Goal: Task Accomplishment & Management: Use online tool/utility

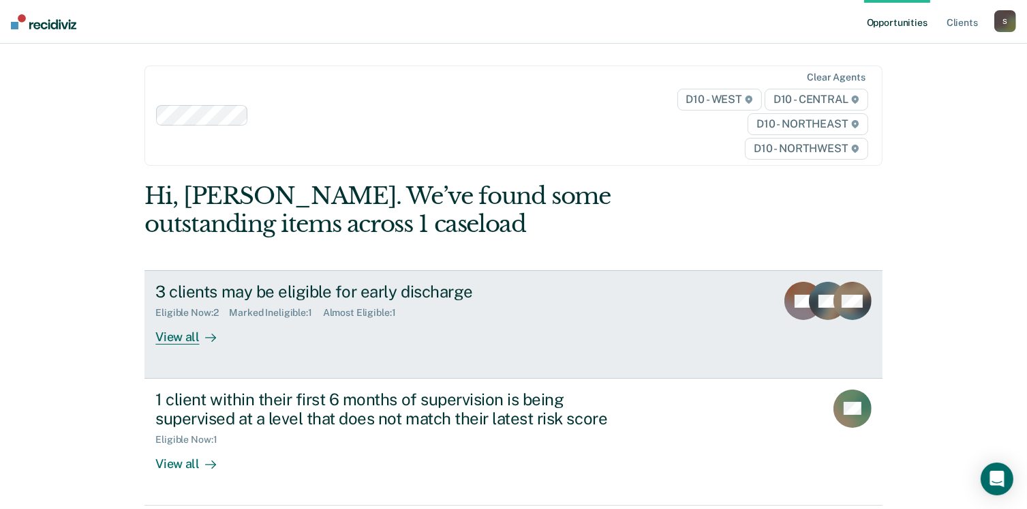
click at [183, 327] on div "View all" at bounding box center [193, 331] width 76 height 27
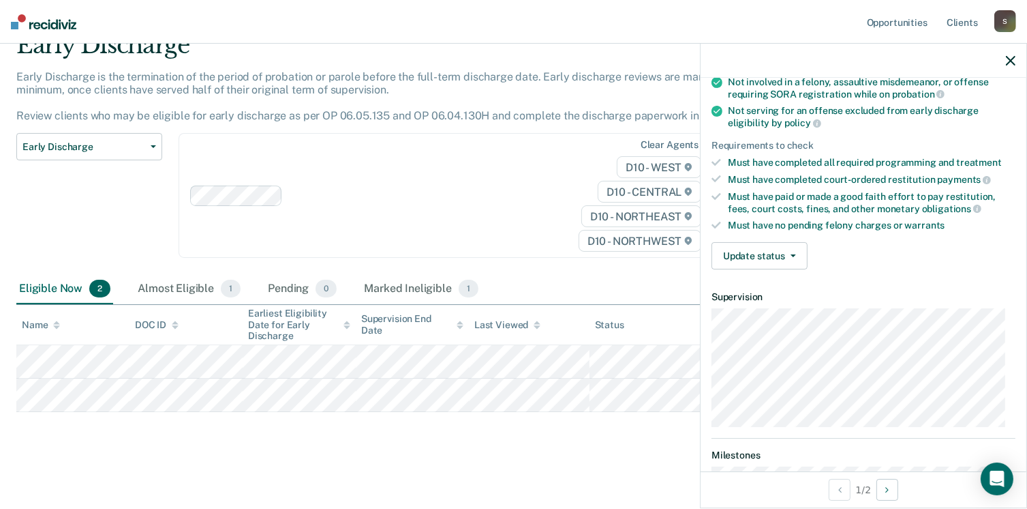
scroll to position [160, 0]
click at [780, 256] on button "Update status" at bounding box center [760, 254] width 96 height 27
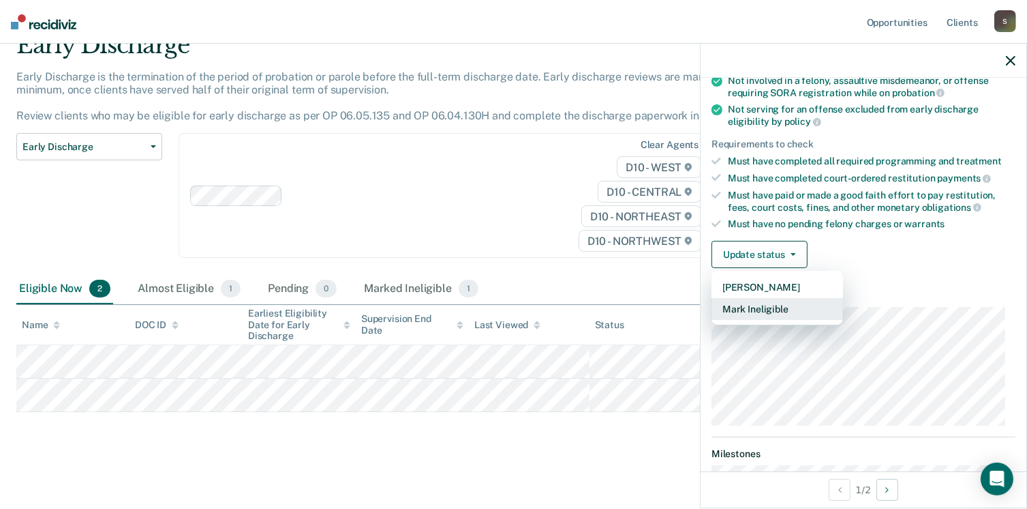
click at [768, 301] on button "Mark Ineligible" at bounding box center [778, 309] width 132 height 22
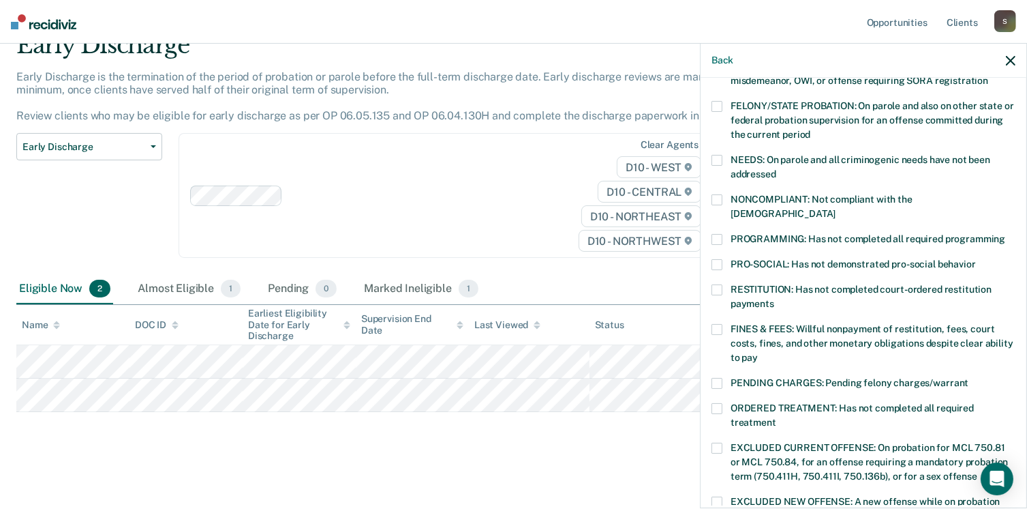
click at [720, 234] on span at bounding box center [717, 239] width 11 height 11
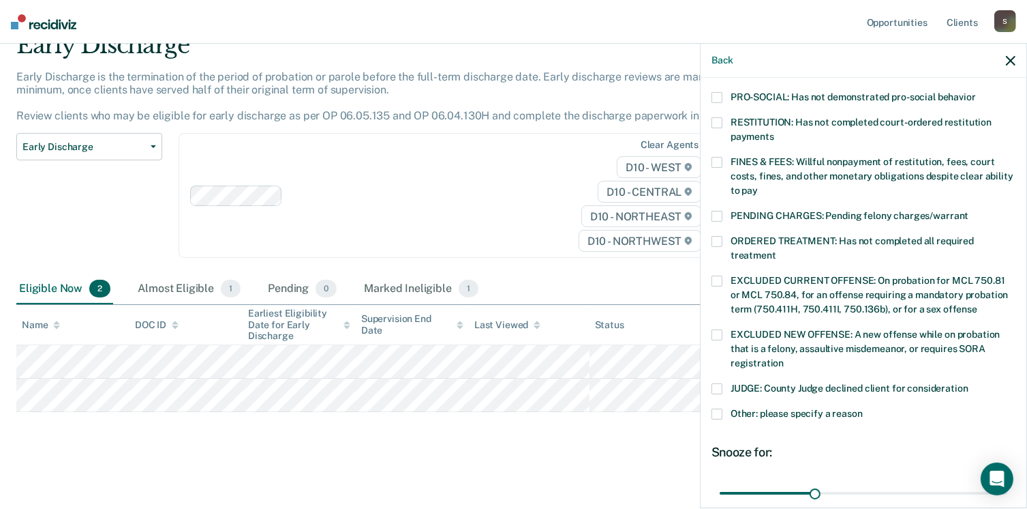
scroll to position [441, 0]
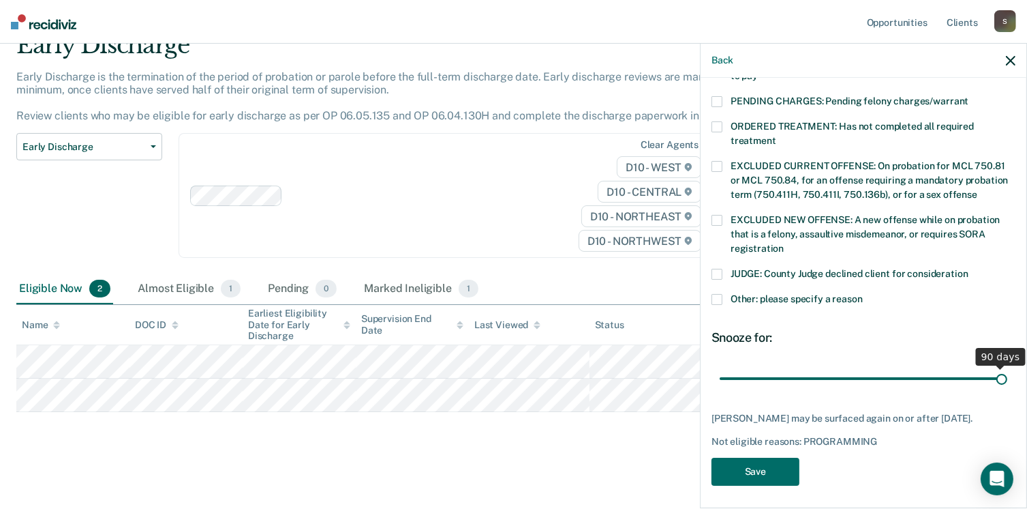
drag, startPoint x: 815, startPoint y: 365, endPoint x: 1042, endPoint y: 376, distance: 226.5
type input "90"
click at [1007, 376] on input "range" at bounding box center [864, 379] width 288 height 24
click at [750, 459] on button "Save" at bounding box center [756, 471] width 88 height 28
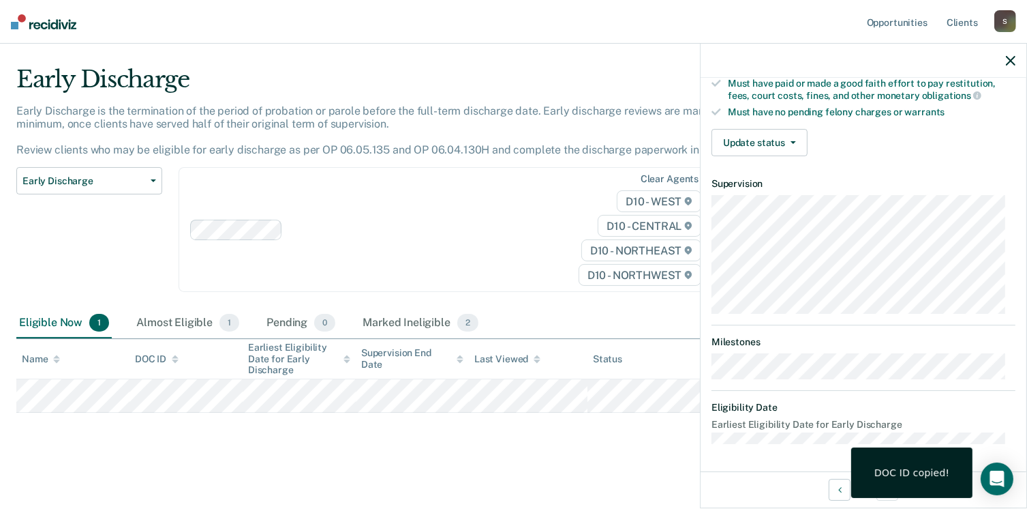
scroll to position [252, 0]
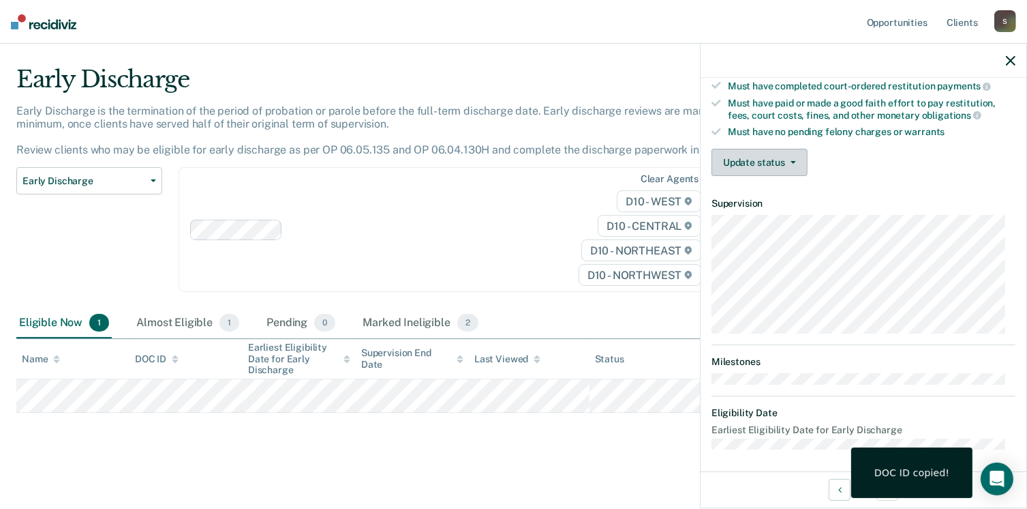
click at [776, 155] on button "Update status" at bounding box center [760, 162] width 96 height 27
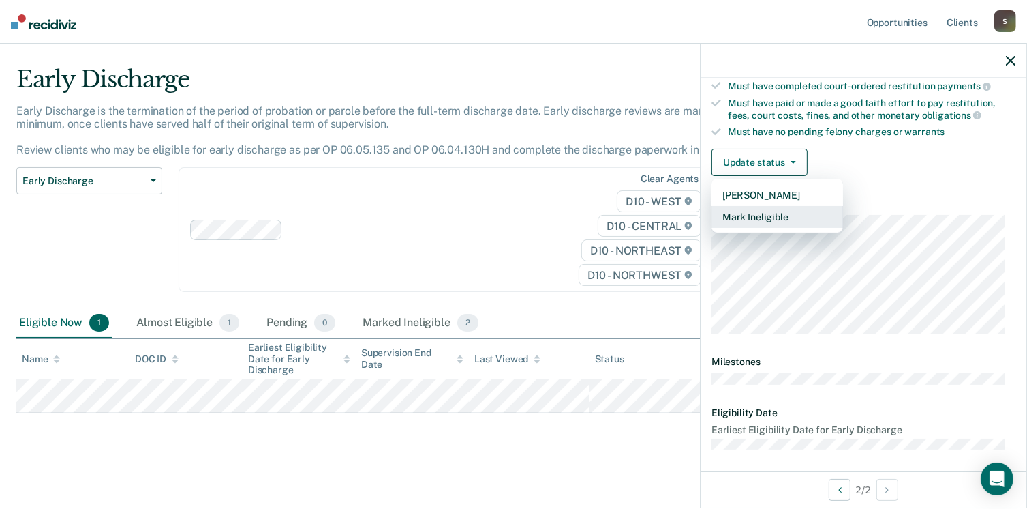
click at [774, 215] on button "Mark Ineligible" at bounding box center [778, 217] width 132 height 22
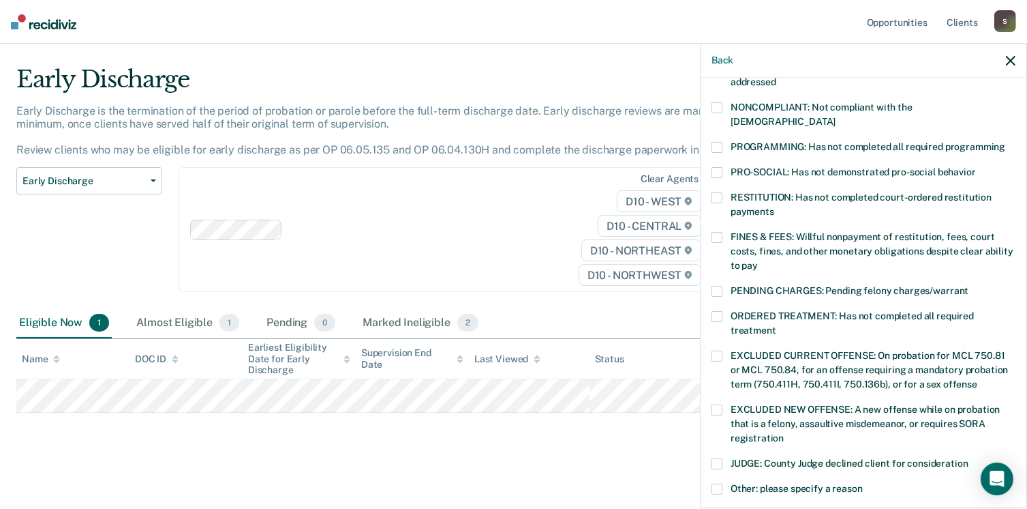
click at [714, 142] on label "PROGRAMMING: Has not completed all required programming" at bounding box center [864, 149] width 304 height 14
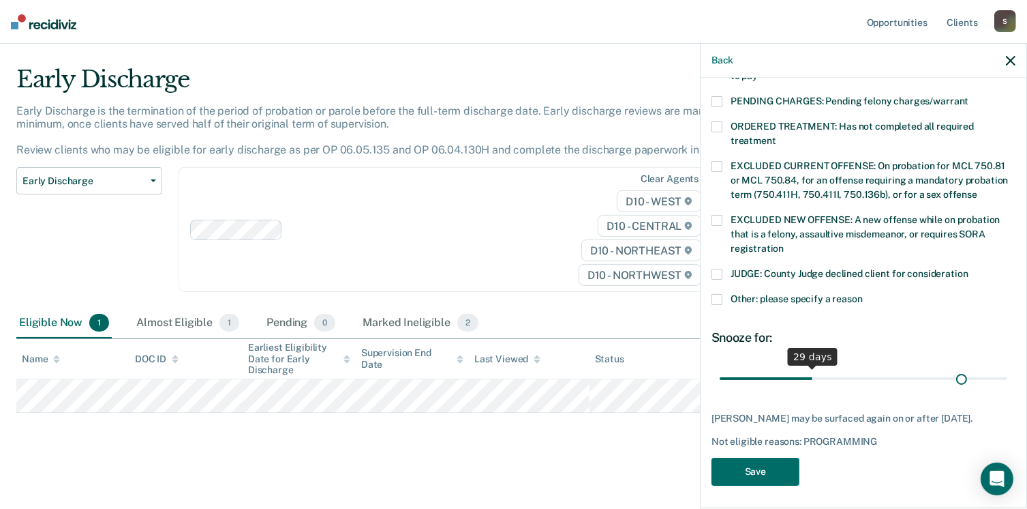
scroll to position [441, 0]
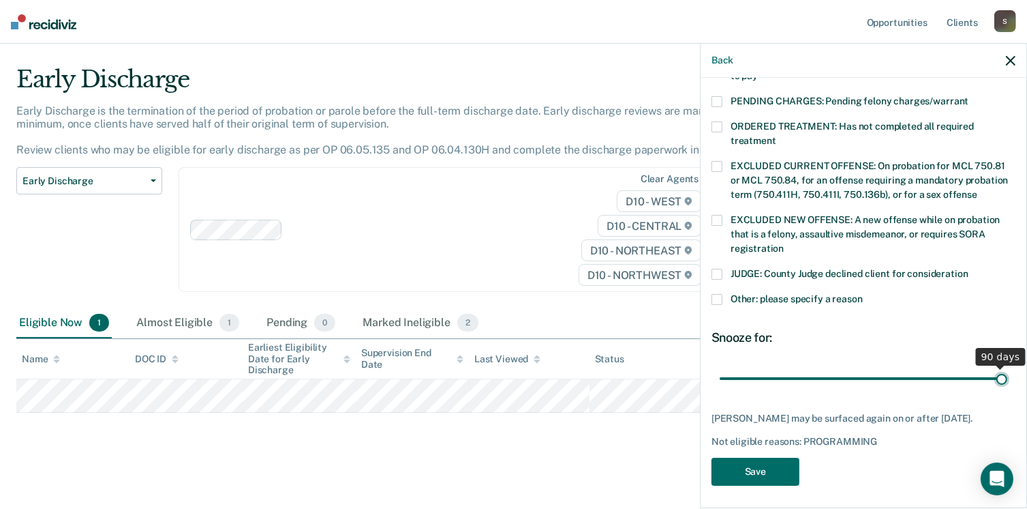
drag, startPoint x: 810, startPoint y: 370, endPoint x: 1042, endPoint y: 382, distance: 232.1
type input "90"
click at [1007, 382] on input "range" at bounding box center [864, 379] width 288 height 24
click at [757, 464] on button "Save" at bounding box center [756, 471] width 88 height 28
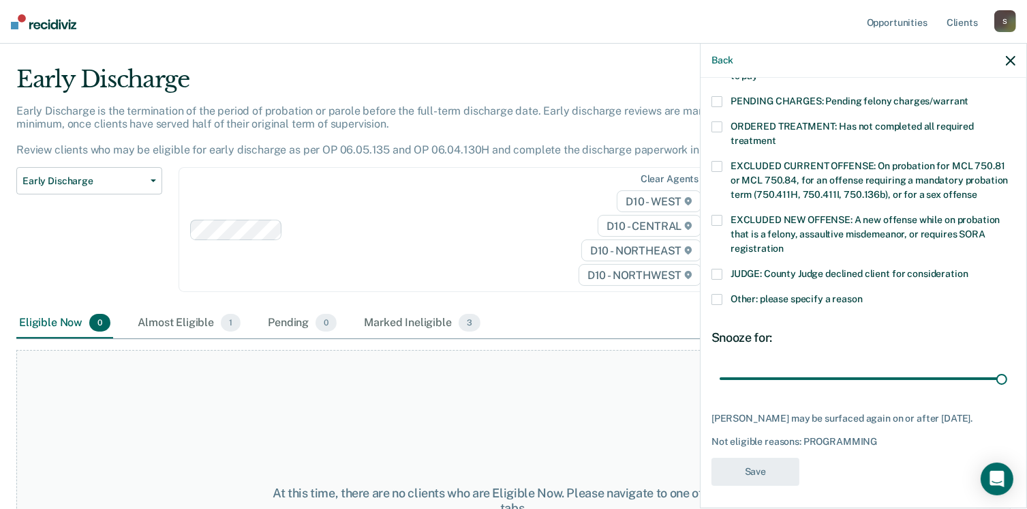
scroll to position [352, 0]
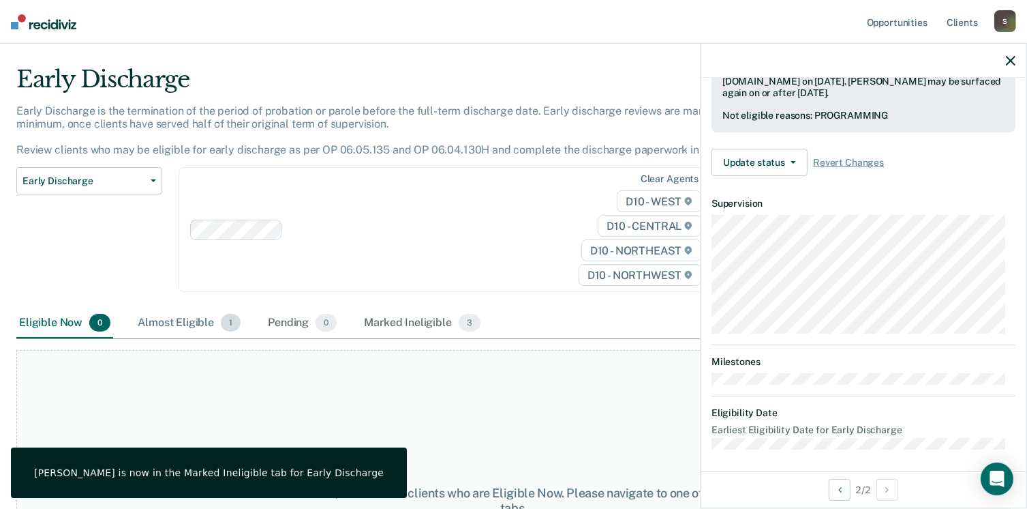
click at [216, 321] on div "Almost Eligible 1" at bounding box center [189, 323] width 108 height 30
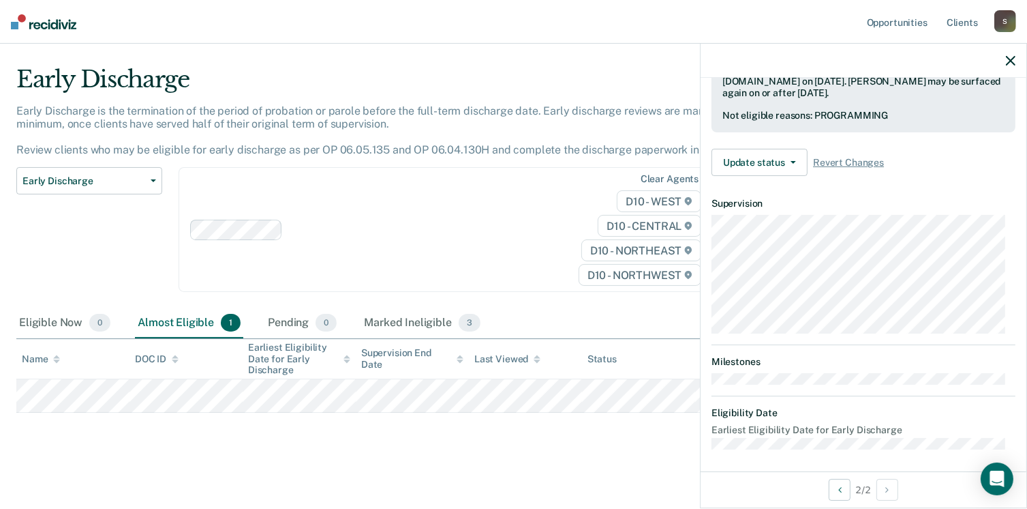
scroll to position [252, 0]
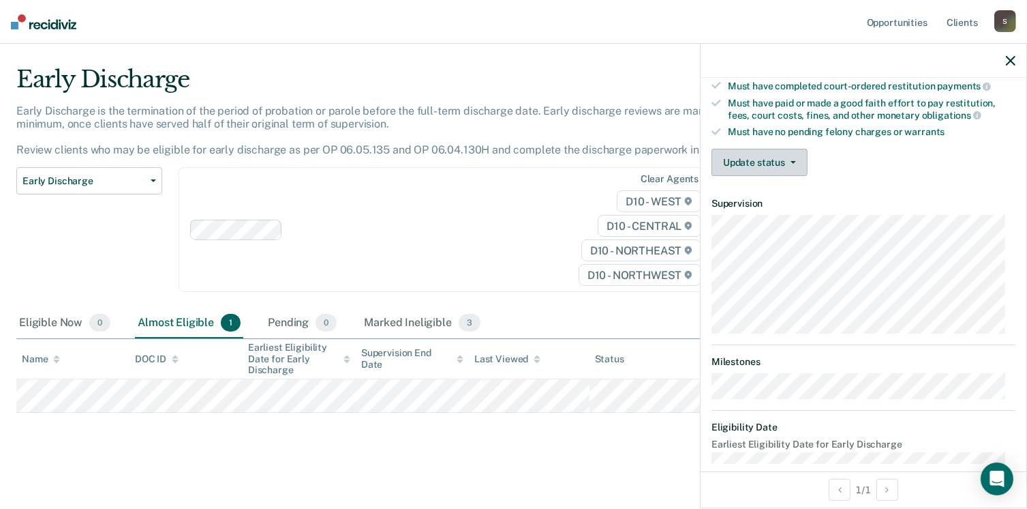
click at [746, 162] on button "Update status" at bounding box center [760, 162] width 96 height 27
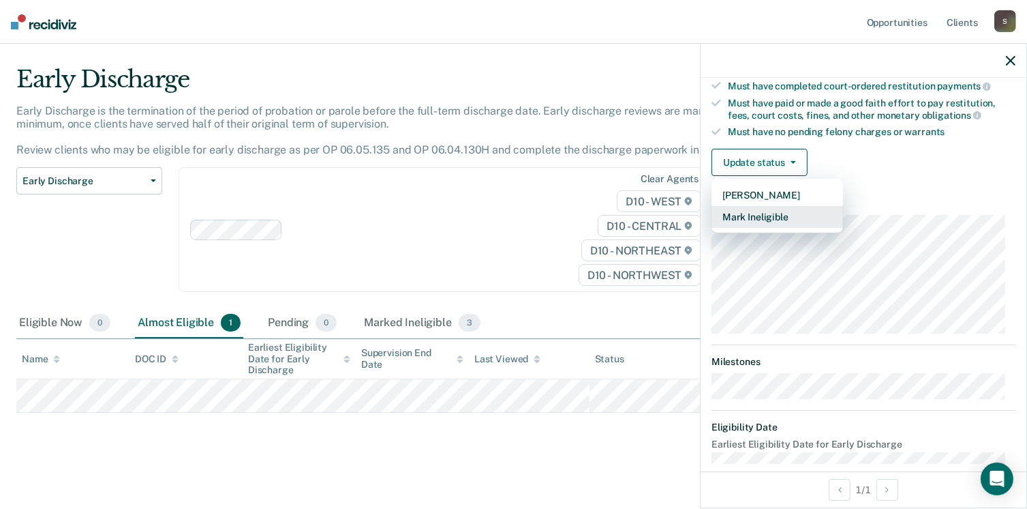
click at [770, 213] on button "Mark Ineligible" at bounding box center [778, 217] width 132 height 22
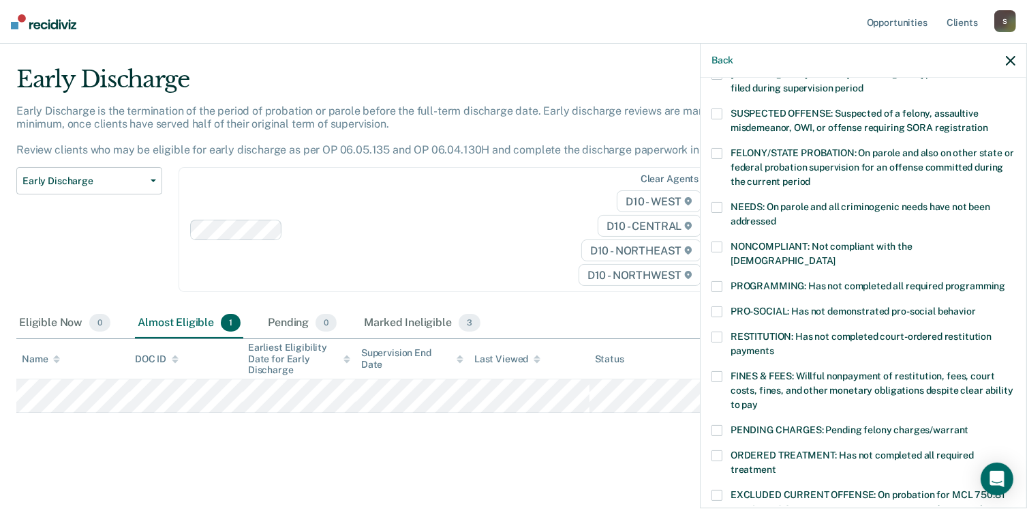
scroll to position [117, 0]
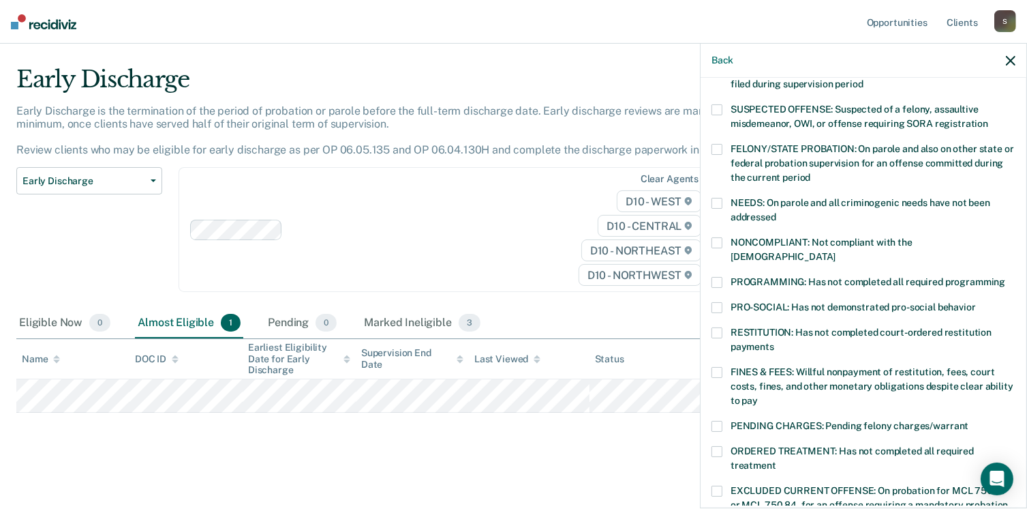
click at [717, 240] on span at bounding box center [717, 242] width 11 height 11
click at [713, 260] on div "NONCOMPLIANT: Not compliant with the [DEMOGRAPHIC_DATA]" at bounding box center [864, 257] width 304 height 40
click at [722, 277] on span at bounding box center [717, 282] width 11 height 11
click at [721, 240] on span at bounding box center [717, 242] width 11 height 11
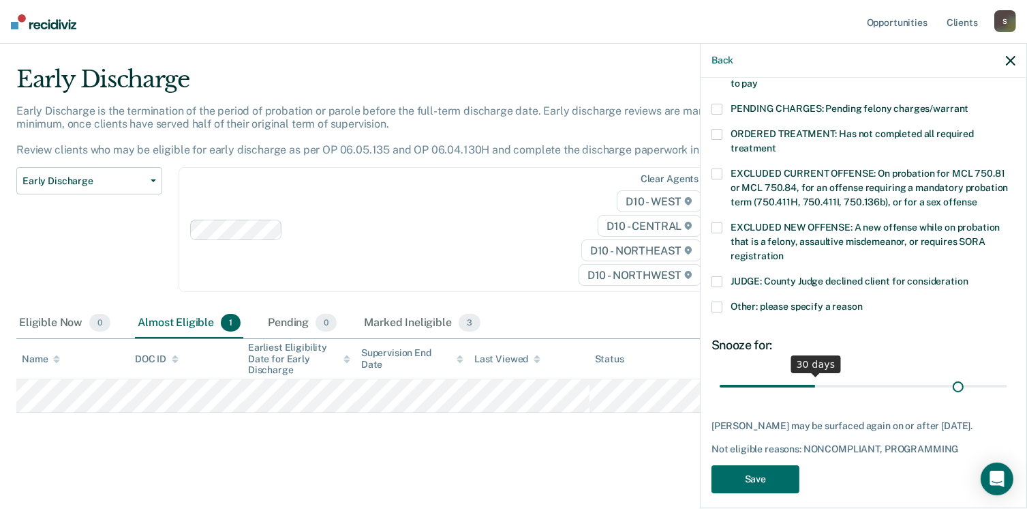
scroll to position [434, 0]
drag, startPoint x: 812, startPoint y: 369, endPoint x: 1041, endPoint y: 380, distance: 229.3
type input "90"
click at [1007, 380] on input "range" at bounding box center [864, 386] width 288 height 24
click at [765, 466] on button "Save" at bounding box center [756, 479] width 88 height 28
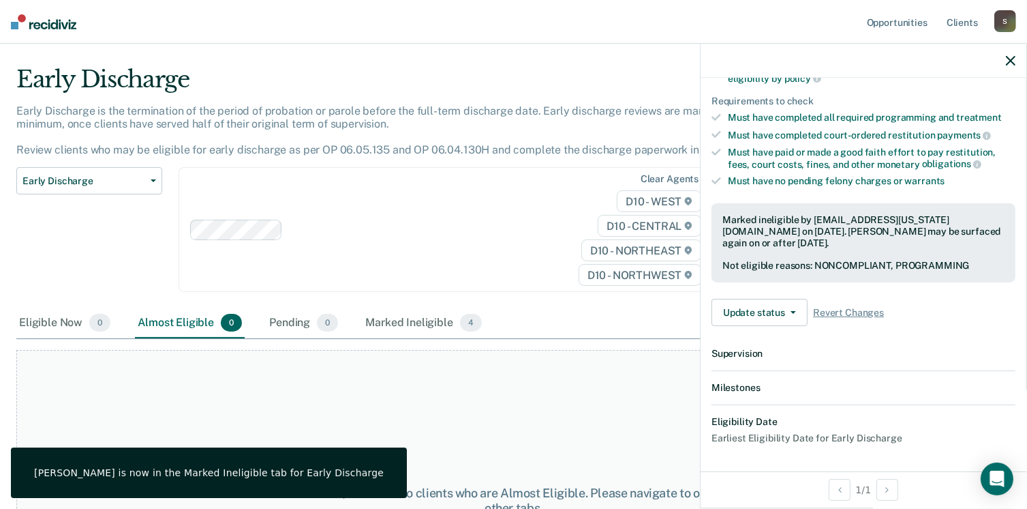
scroll to position [367, 0]
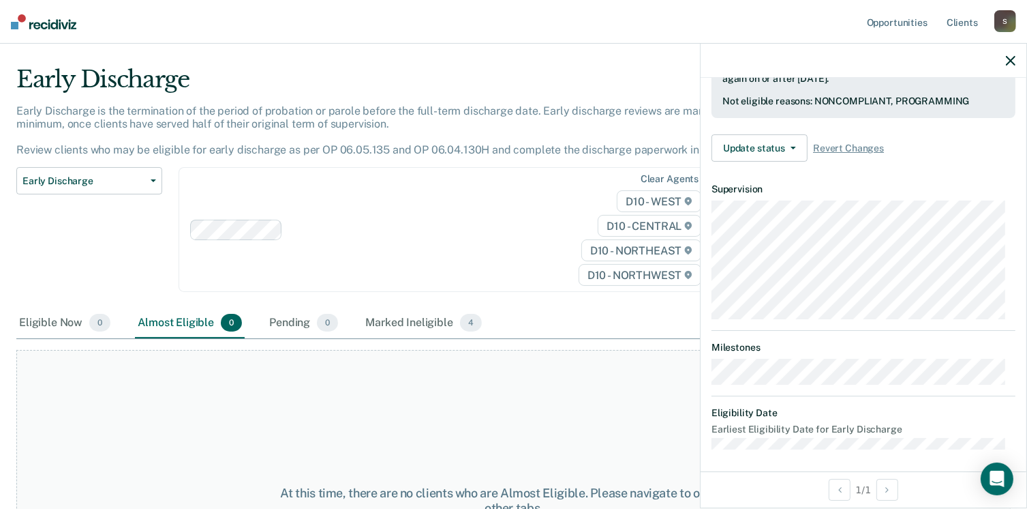
click at [1014, 59] on icon "button" at bounding box center [1011, 61] width 10 height 10
